Goal: Transaction & Acquisition: Subscribe to service/newsletter

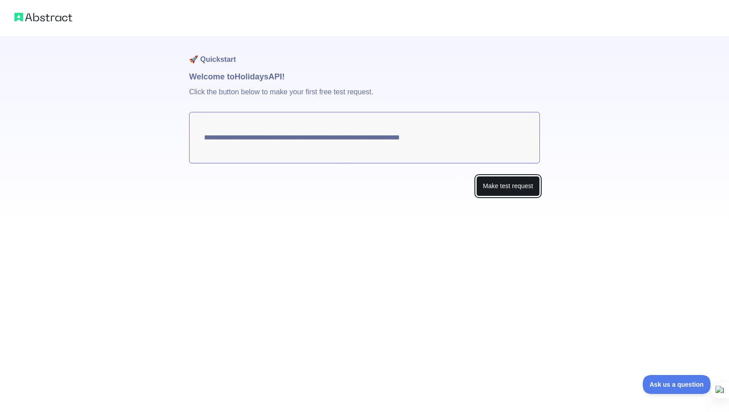
click at [497, 186] on button "Make test request" at bounding box center [508, 186] width 64 height 20
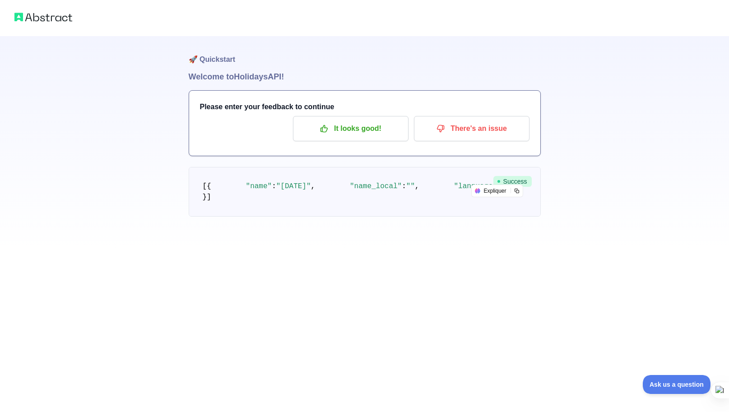
click at [358, 217] on pre "[ { "name" : "[DATE]" , "name_local" : "" , "language" : "" , "description" : "…" at bounding box center [365, 192] width 352 height 50
click at [330, 129] on p "It looks good!" at bounding box center [351, 128] width 102 height 15
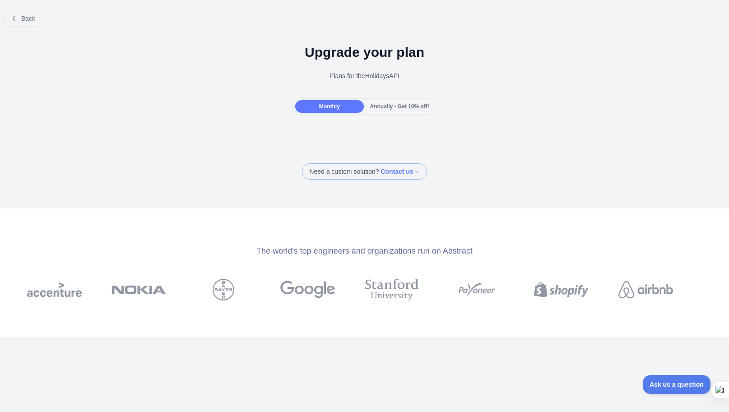
click at [339, 104] on div "Monthly" at bounding box center [329, 106] width 68 height 13
click at [327, 100] on div "Monthly" at bounding box center [329, 106] width 68 height 13
click at [386, 104] on span "Annually - Get 10% off!" at bounding box center [399, 106] width 59 height 6
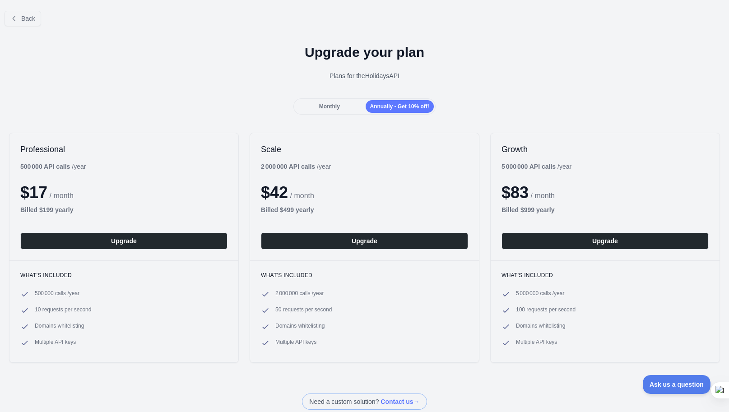
click at [341, 106] on div "Monthly" at bounding box center [329, 106] width 68 height 13
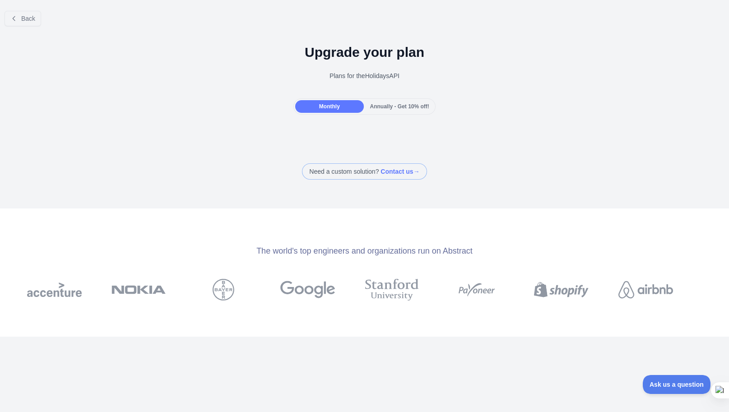
click at [374, 172] on span at bounding box center [364, 171] width 125 height 16
click at [332, 108] on span "Monthly" at bounding box center [329, 106] width 21 height 6
click at [386, 107] on span "Annually - Get 10% off!" at bounding box center [399, 106] width 59 height 6
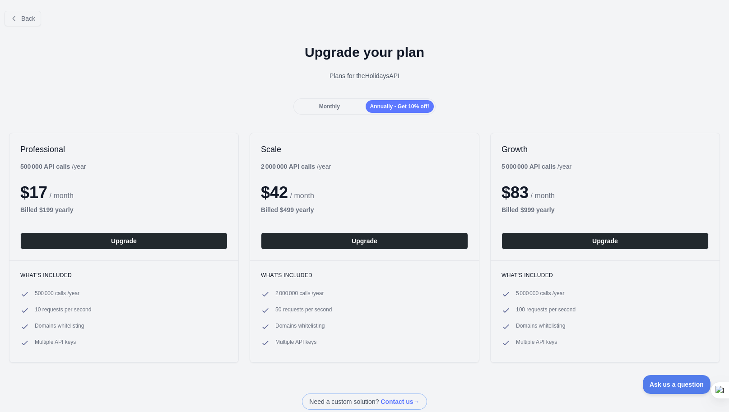
scroll to position [2, 0]
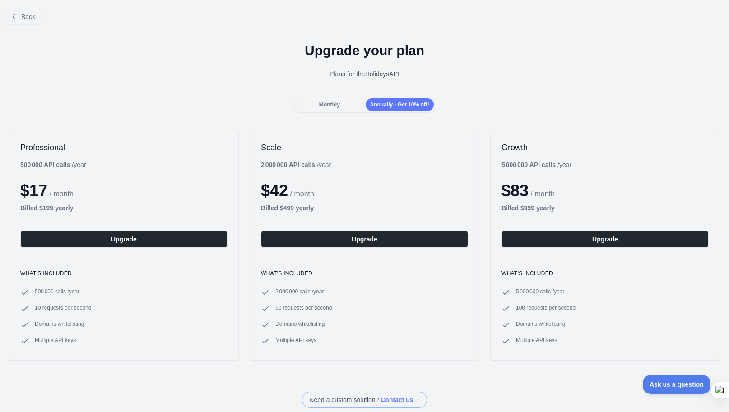
click at [338, 100] on div "Monthly" at bounding box center [329, 104] width 68 height 13
